Goal: Information Seeking & Learning: Learn about a topic

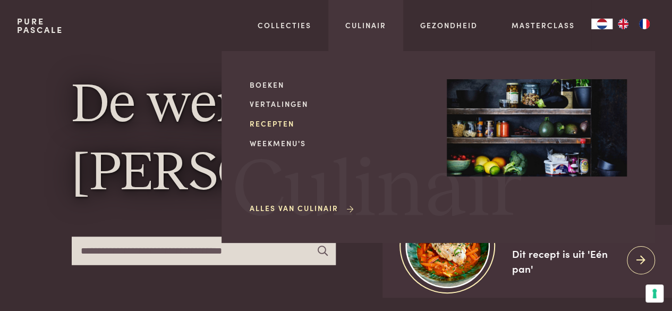
click at [281, 125] on link "Recepten" at bounding box center [340, 123] width 180 height 11
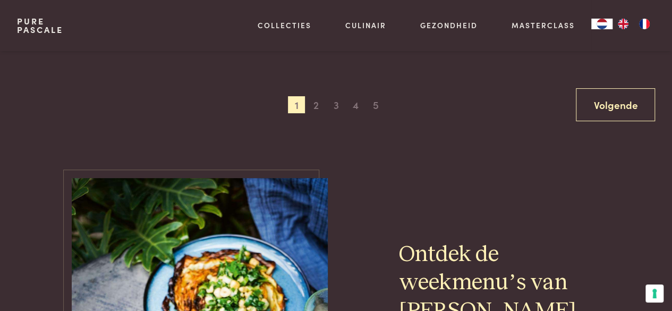
scroll to position [2072, 0]
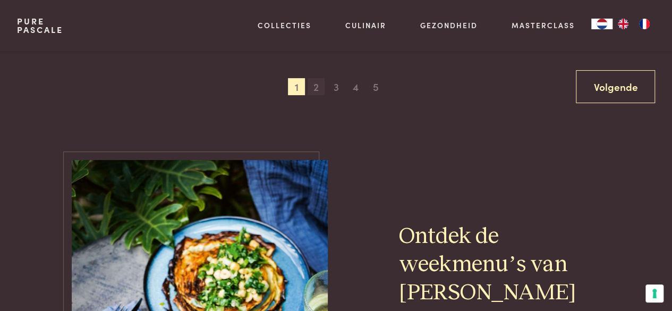
click at [316, 88] on span "2" at bounding box center [316, 86] width 17 height 17
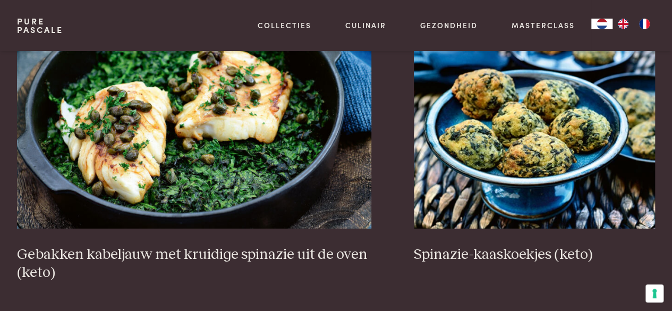
scroll to position [1997, 0]
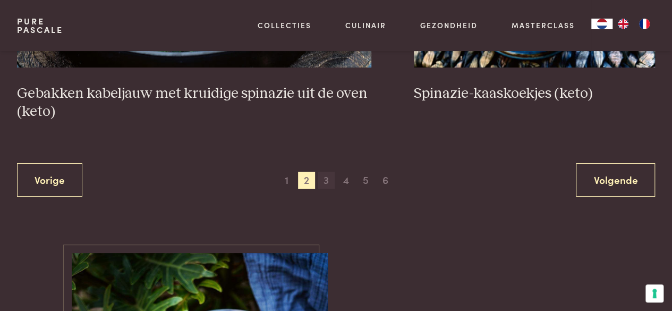
click at [327, 179] on span "3" at bounding box center [326, 180] width 17 height 17
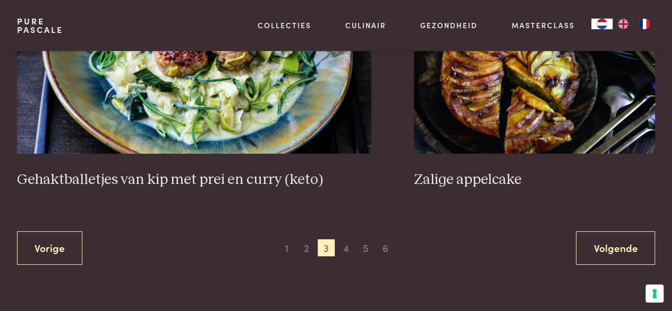
scroll to position [1997, 0]
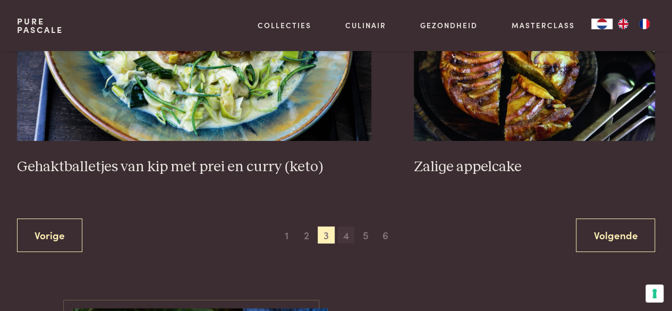
click at [345, 226] on span "4" at bounding box center [345, 234] width 17 height 17
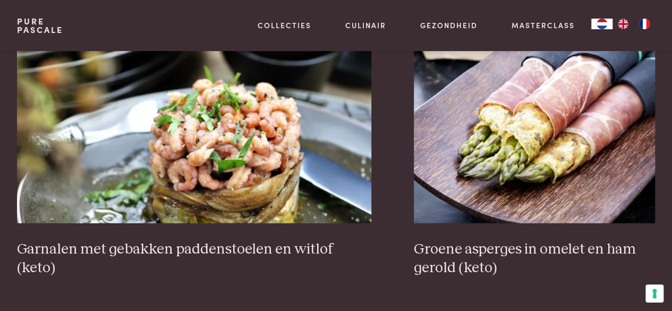
scroll to position [1891, 0]
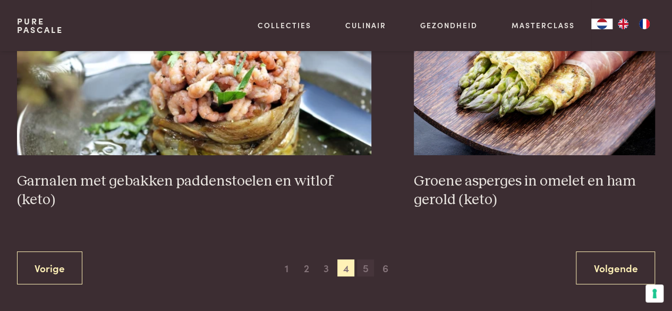
click at [369, 270] on span "5" at bounding box center [365, 267] width 17 height 17
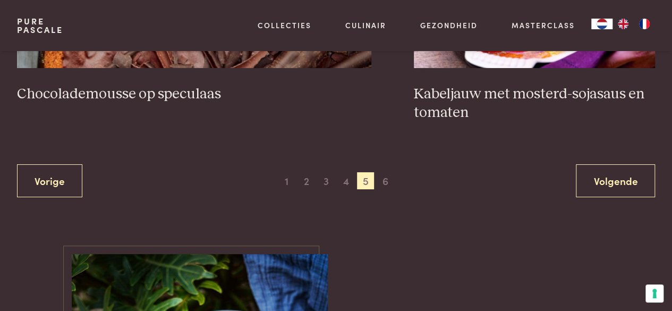
scroll to position [2050, 0]
